Goal: Task Accomplishment & Management: Manage account settings

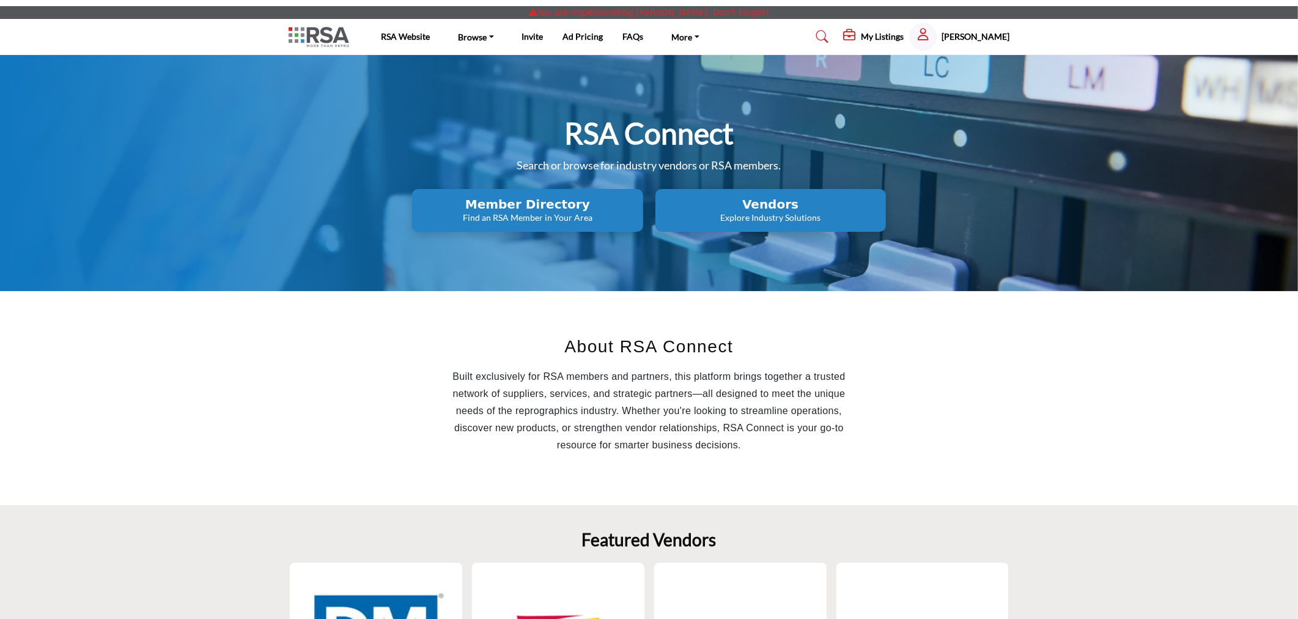
click at [887, 24] on div "My Listings My Listings Distribution M... Active updated [DATE] My Lists" at bounding box center [926, 36] width 166 height 27
click at [883, 34] on h5 "My Listings" at bounding box center [882, 36] width 43 height 11
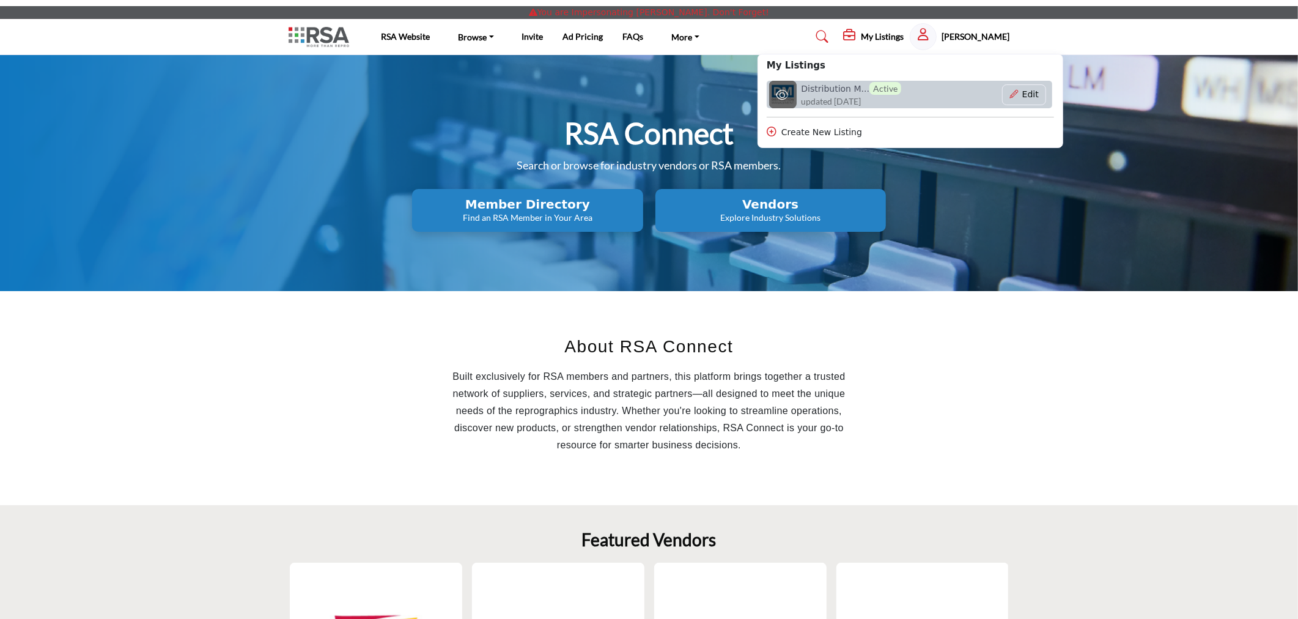
click at [834, 84] on h6 "Distribution M... Active" at bounding box center [851, 88] width 100 height 13
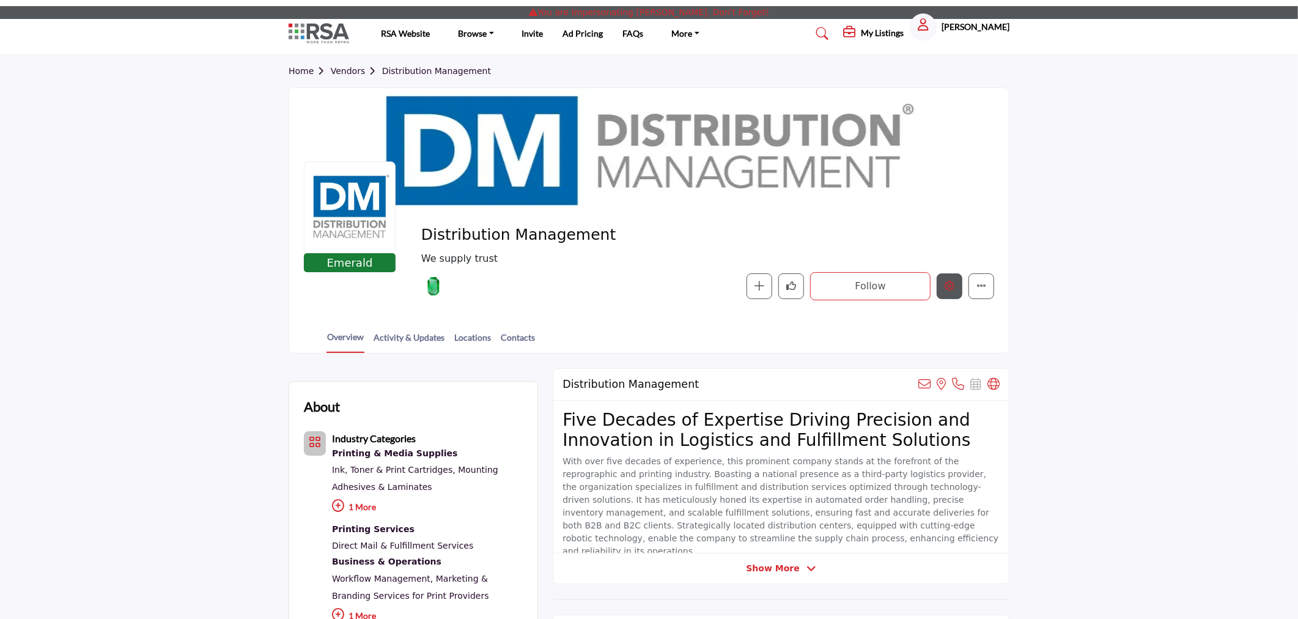
click at [950, 291] on button "Edit company" at bounding box center [949, 286] width 26 height 26
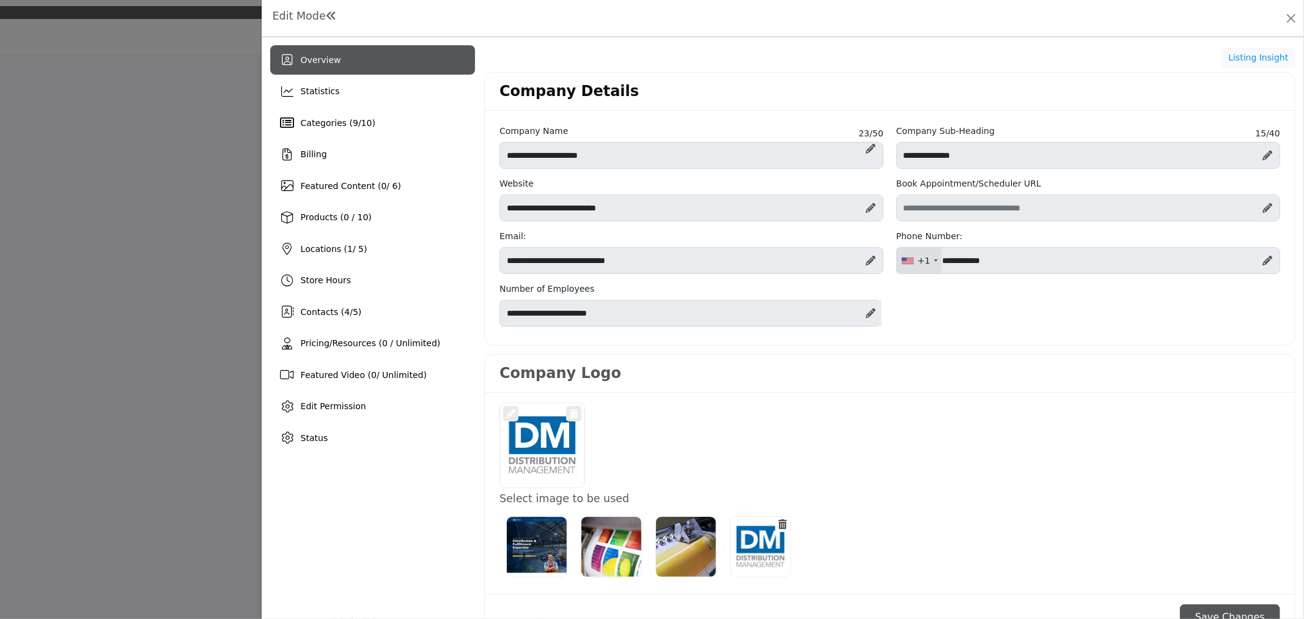
click at [0, 0] on div at bounding box center [0, 0] width 0 height 0
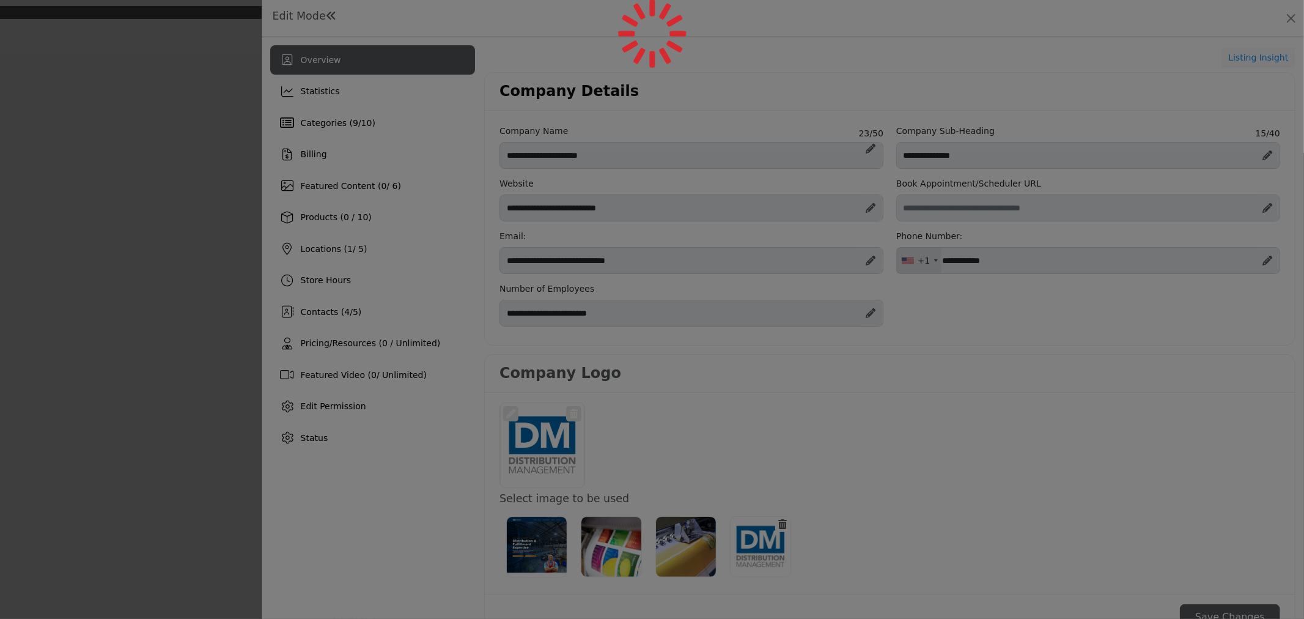
click at [339, 314] on div at bounding box center [652, 309] width 1304 height 619
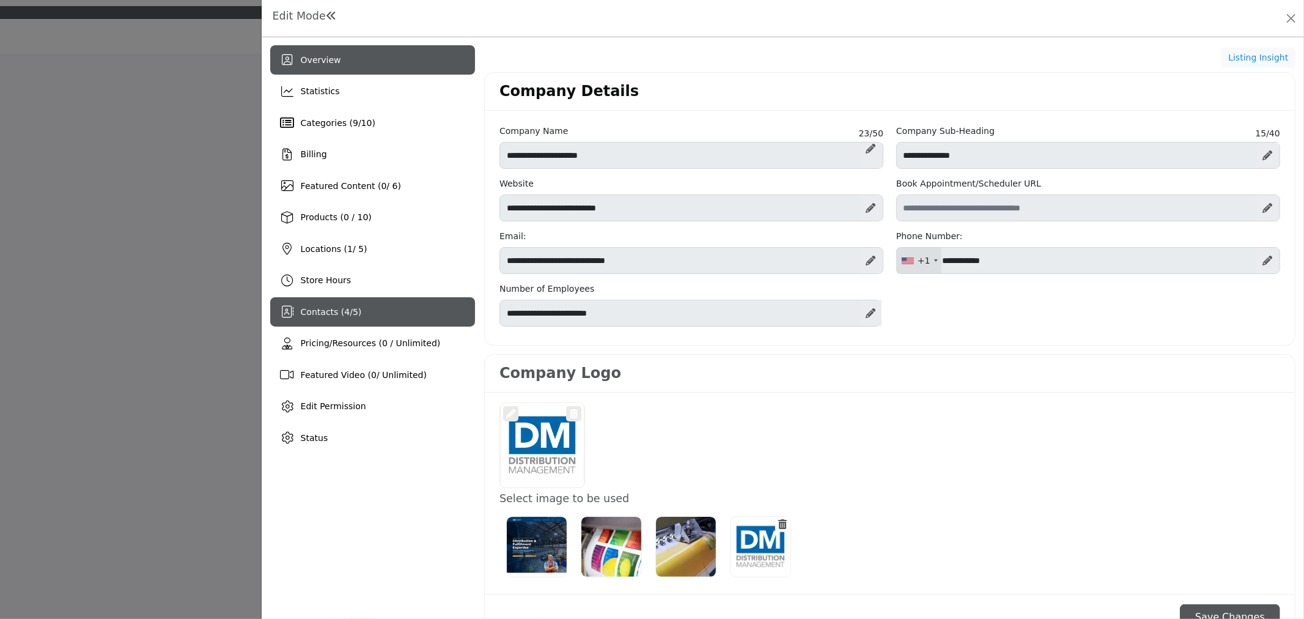
click at [330, 315] on span "Contacts ( 4 / 5 )" at bounding box center [331, 312] width 61 height 10
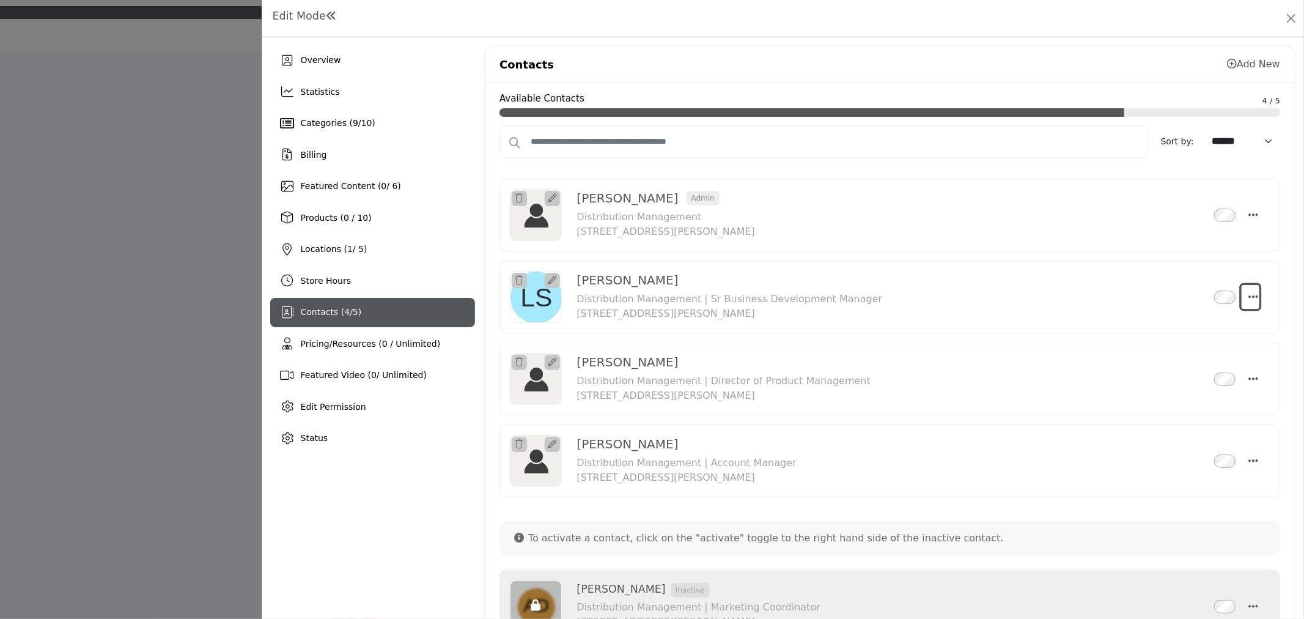
click at [1249, 295] on icon "Select Droddown options" at bounding box center [1254, 296] width 10 height 11
